Goal: Task Accomplishment & Management: Complete application form

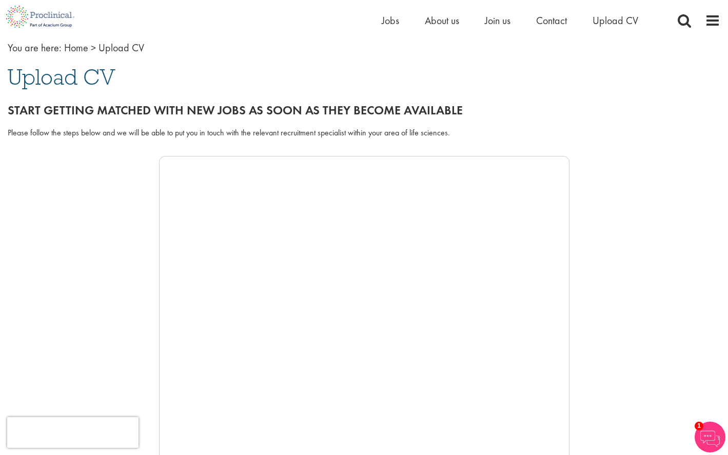
scroll to position [56, 0]
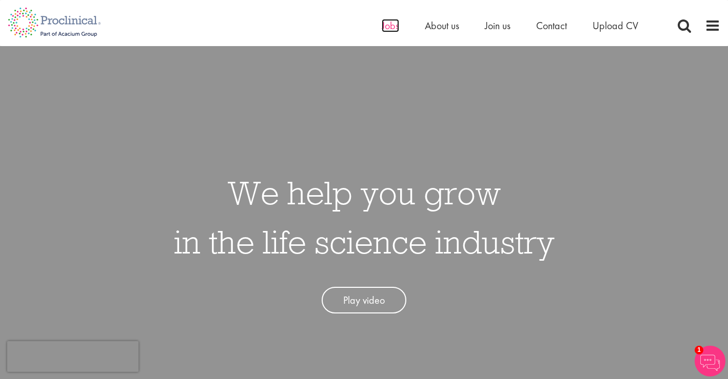
click at [389, 26] on span "Jobs" at bounding box center [390, 25] width 17 height 13
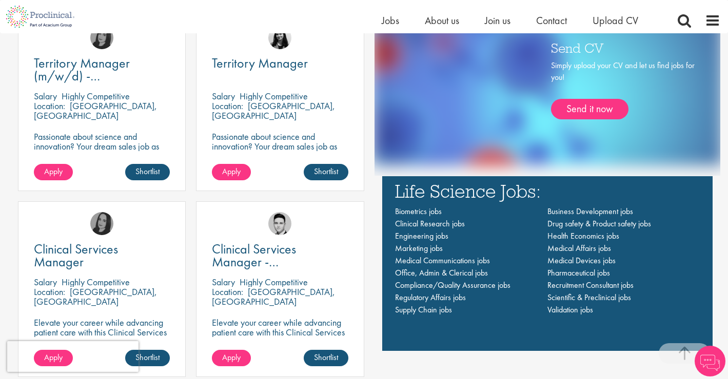
scroll to position [665, 0]
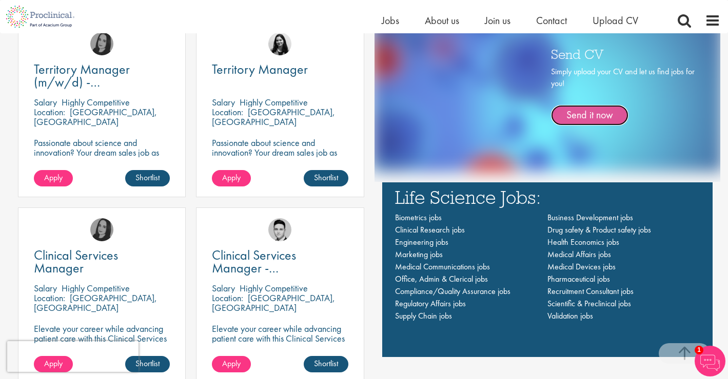
click at [593, 112] on link "Send it now" at bounding box center [589, 115] width 77 height 21
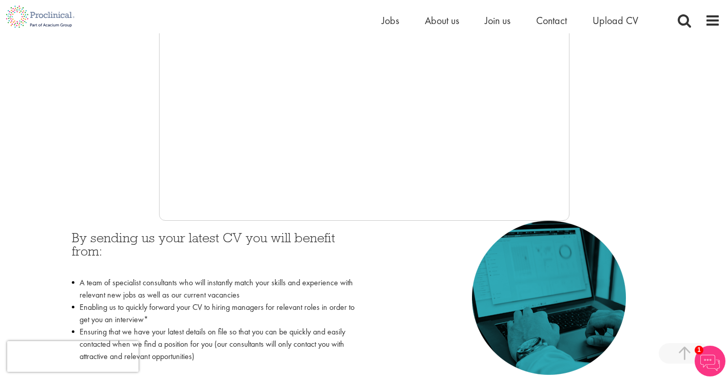
scroll to position [296, 0]
